Goal: Navigation & Orientation: Find specific page/section

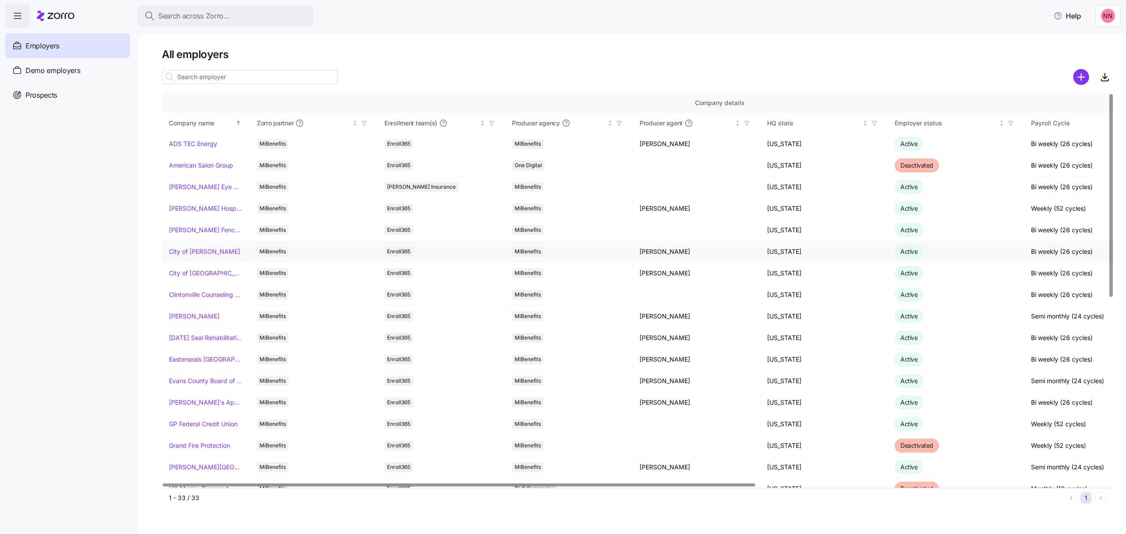
click at [208, 251] on link "City of [PERSON_NAME]" at bounding box center [204, 251] width 71 height 9
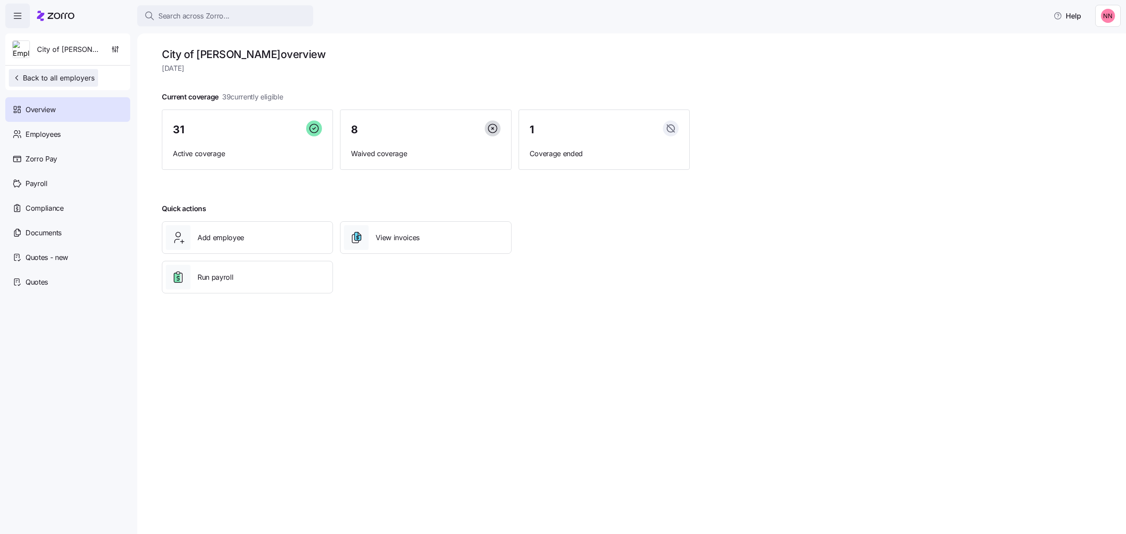
click at [48, 79] on span "Back to all employers" at bounding box center [53, 78] width 82 height 11
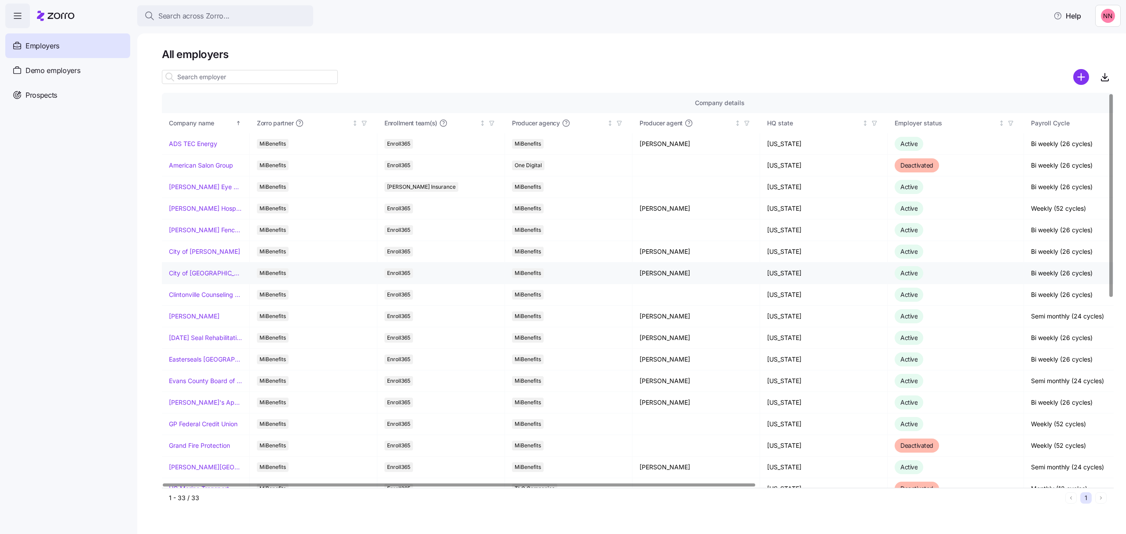
click at [199, 271] on link "City of [GEOGRAPHIC_DATA]" at bounding box center [205, 273] width 73 height 9
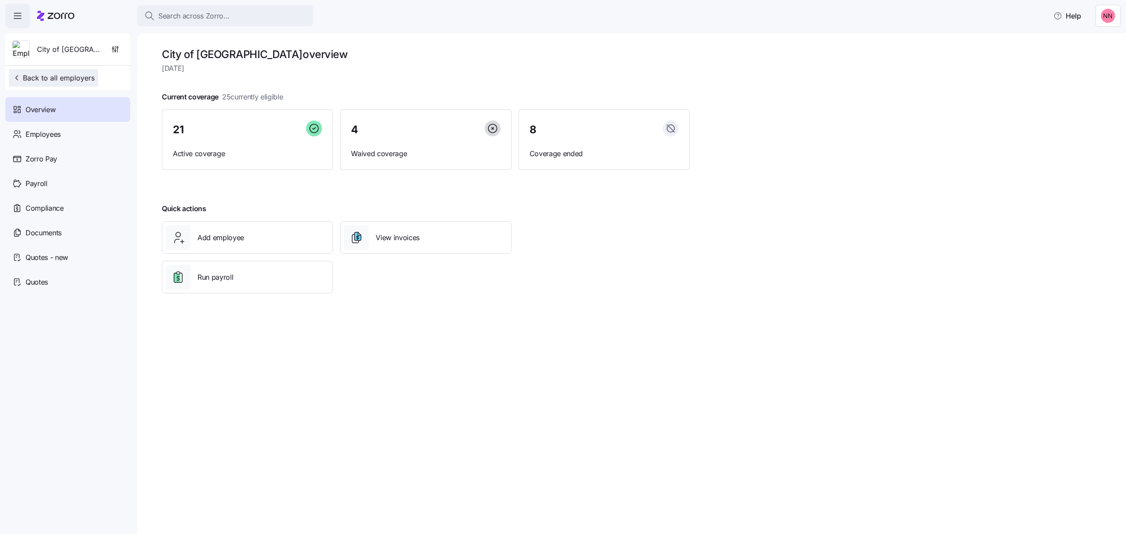
click at [70, 77] on span "Back to all employers" at bounding box center [53, 78] width 82 height 11
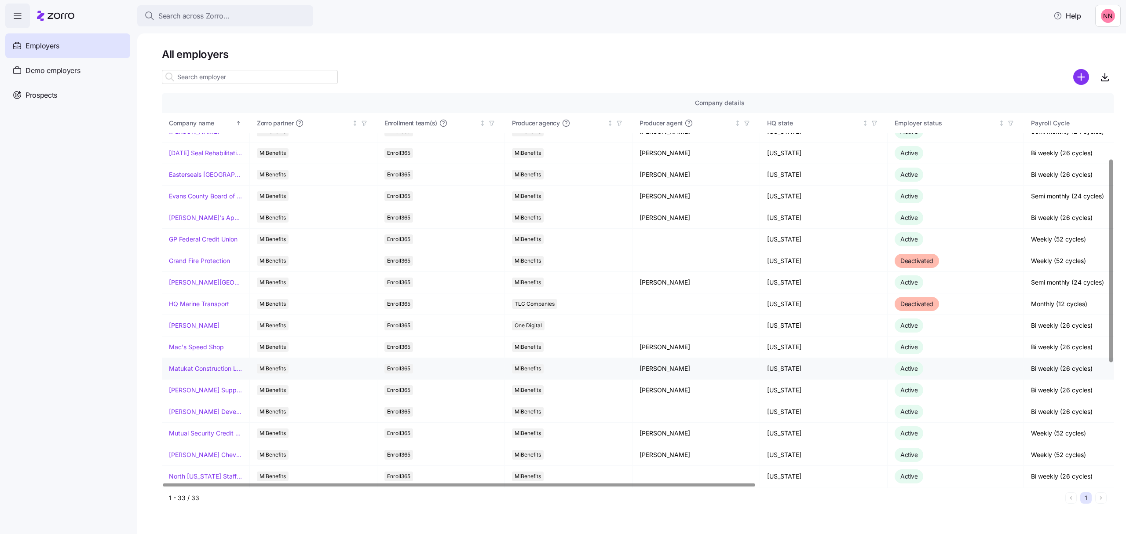
scroll to position [234, 0]
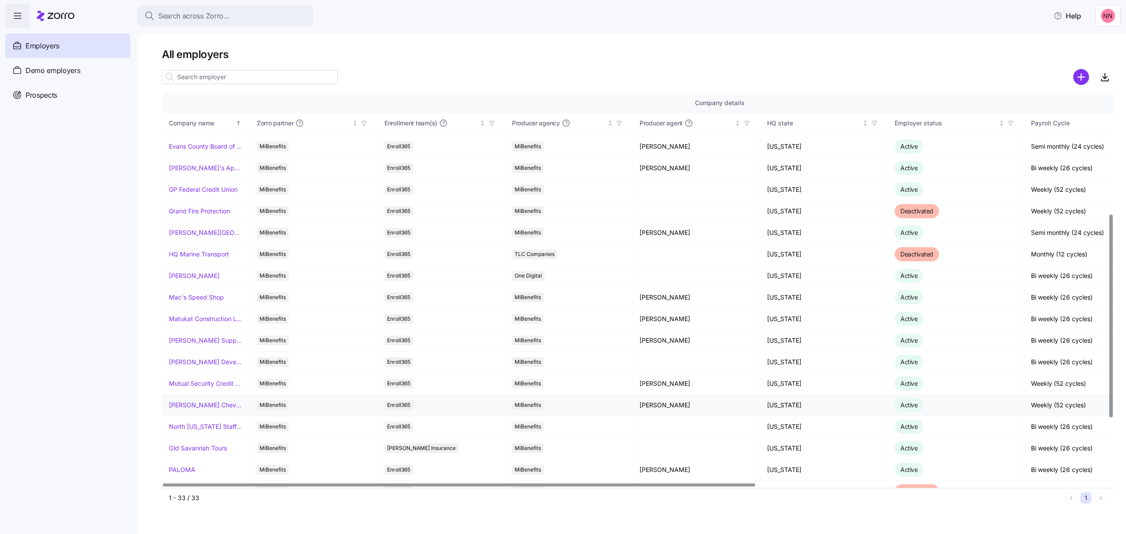
click at [197, 405] on link "[PERSON_NAME] Chevrolet" at bounding box center [205, 405] width 73 height 9
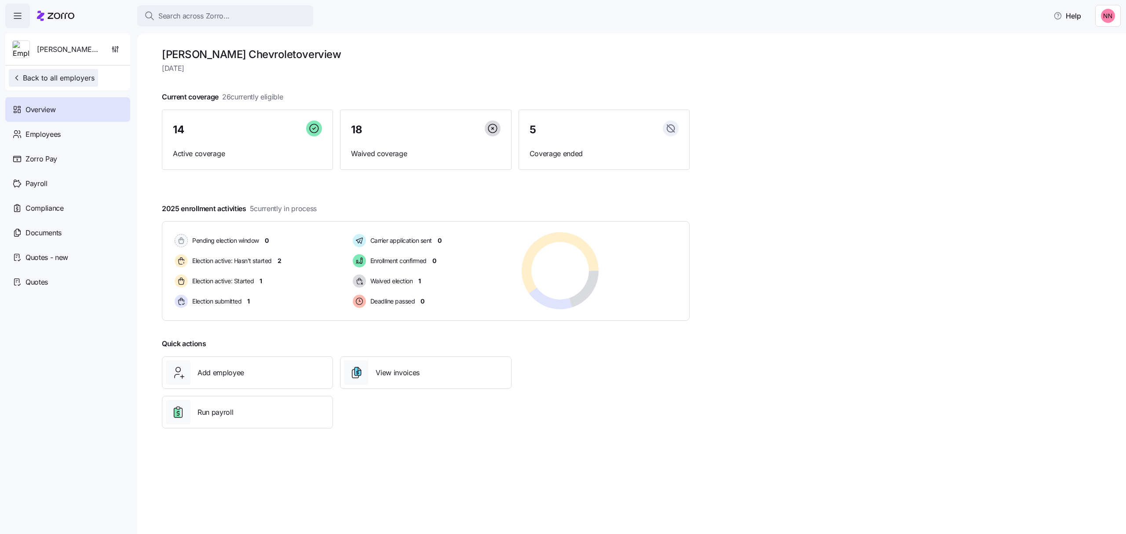
click at [44, 74] on span "Back to all employers" at bounding box center [53, 78] width 82 height 11
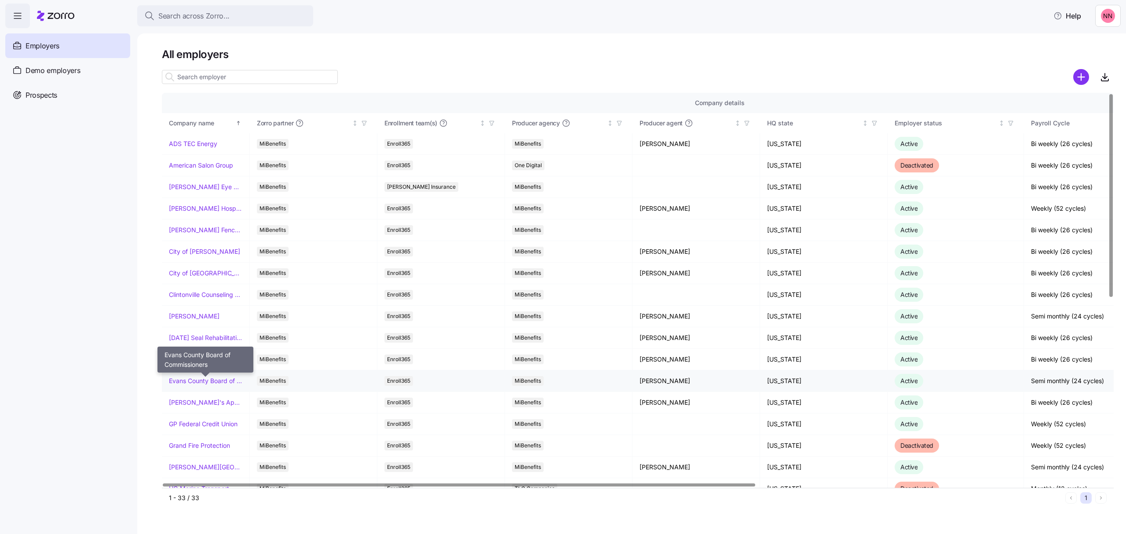
click at [194, 381] on link "Evans County Board of Commissioners" at bounding box center [205, 380] width 73 height 9
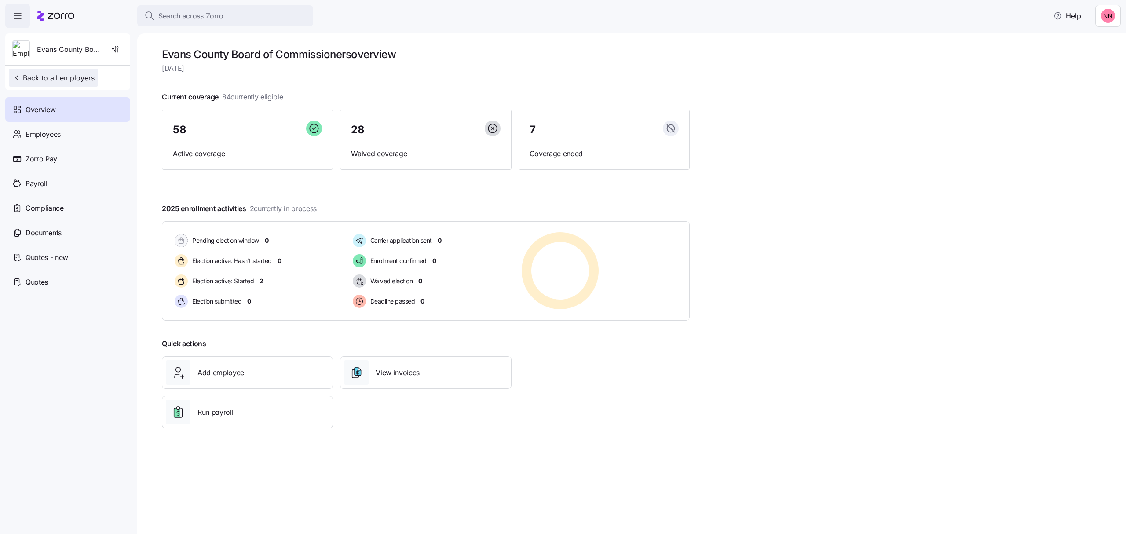
click at [50, 74] on span "Back to all employers" at bounding box center [53, 78] width 82 height 11
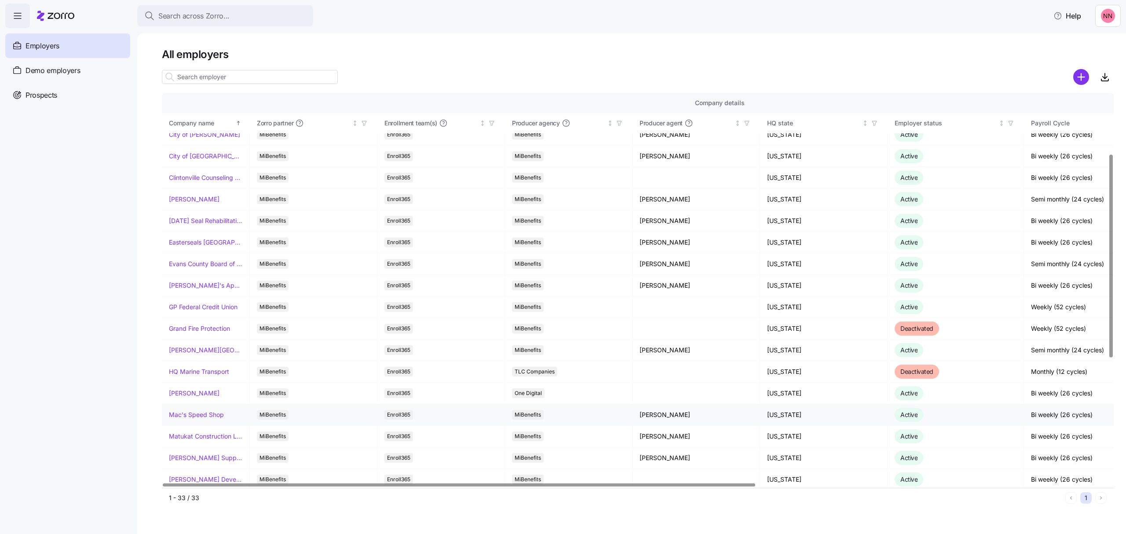
scroll to position [293, 0]
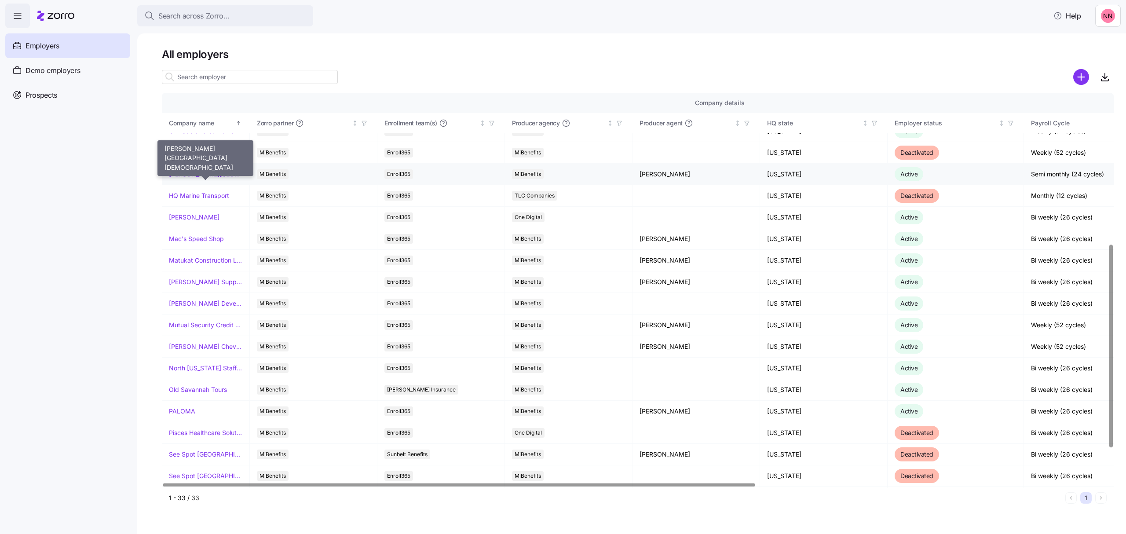
click at [220, 175] on link "[PERSON_NAME][GEOGRAPHIC_DATA][DEMOGRAPHIC_DATA]" at bounding box center [205, 174] width 73 height 9
